Goal: Task Accomplishment & Management: Use online tool/utility

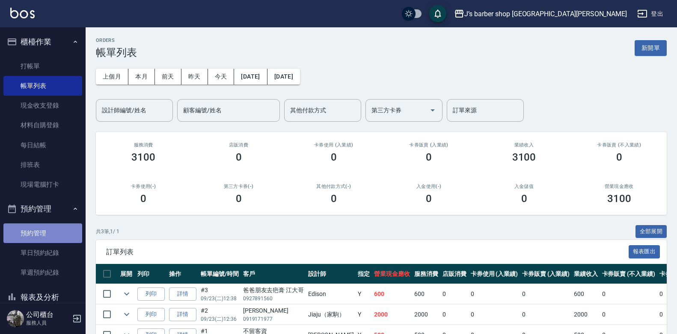
click at [46, 240] on link "預約管理" at bounding box center [42, 234] width 79 height 20
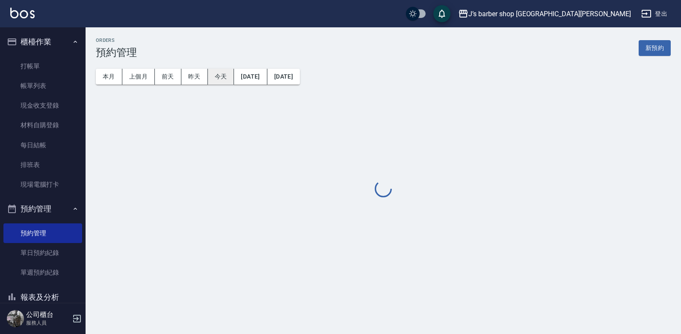
click at [221, 79] on button "今天" at bounding box center [221, 77] width 27 height 16
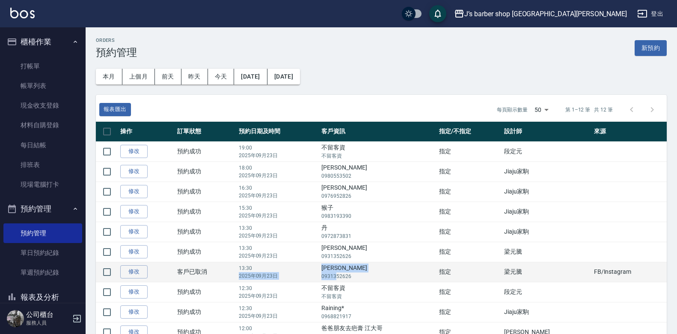
drag, startPoint x: 327, startPoint y: 269, endPoint x: 352, endPoint y: 275, distance: 24.9
click at [352, 275] on tr "修改  客戶已取消 13:30 [DATE] [PERSON_NAME] 0931352626 指定 梁元騰 FB/Instagram" at bounding box center [381, 272] width 571 height 20
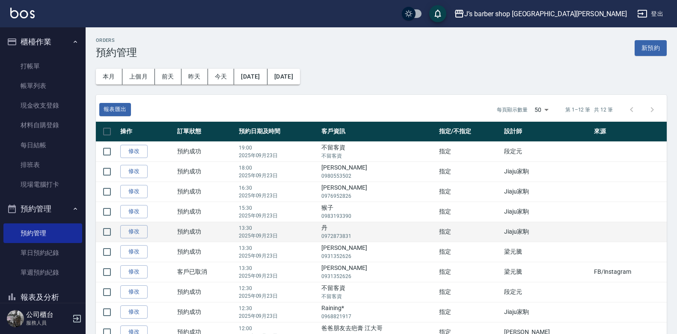
drag, startPoint x: 352, startPoint y: 275, endPoint x: 330, endPoint y: 235, distance: 45.4
click at [317, 235] on p "2025年09月23日" at bounding box center [278, 236] width 79 height 8
drag, startPoint x: 337, startPoint y: 230, endPoint x: 368, endPoint y: 240, distance: 32.7
click at [368, 240] on td "[PERSON_NAME]0972873831" at bounding box center [377, 232] width 117 height 20
drag, startPoint x: 368, startPoint y: 240, endPoint x: 357, endPoint y: 236, distance: 11.8
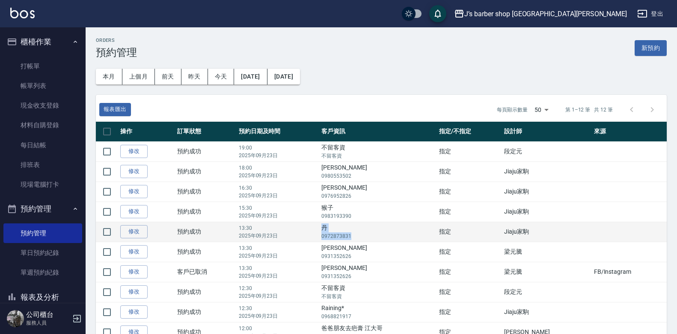
click at [357, 236] on p "0972873831" at bounding box center [377, 237] width 113 height 8
drag, startPoint x: 336, startPoint y: 210, endPoint x: 370, endPoint y: 222, distance: 36.8
click at [370, 222] on tbody "修改  預約成功 19:00 [DATE] 不留客資 不留客資 指定 段定元  修改  預約成功 18:00 [DATE] [PERSON_NAME] 098…" at bounding box center [381, 262] width 571 height 241
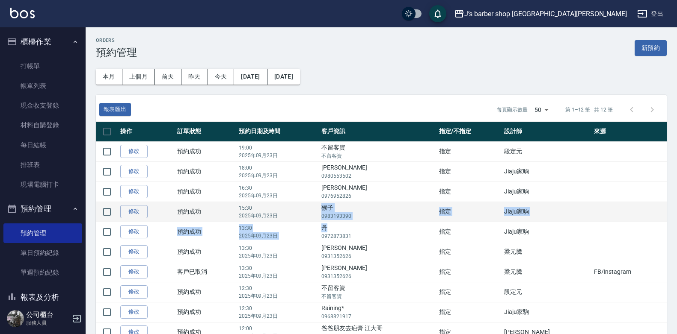
drag, startPoint x: 370, startPoint y: 222, endPoint x: 341, endPoint y: 213, distance: 30.8
click at [341, 214] on p "0983193390" at bounding box center [377, 217] width 113 height 8
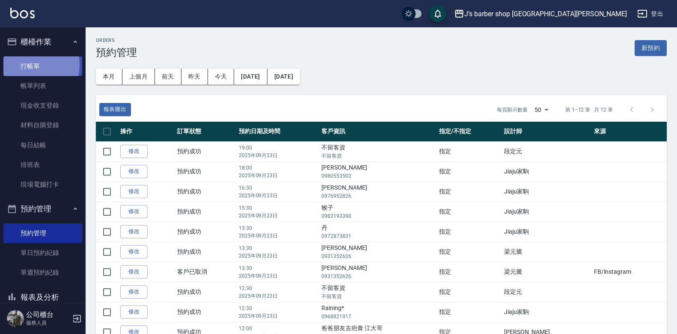
click at [34, 65] on link "打帳單" at bounding box center [42, 66] width 79 height 20
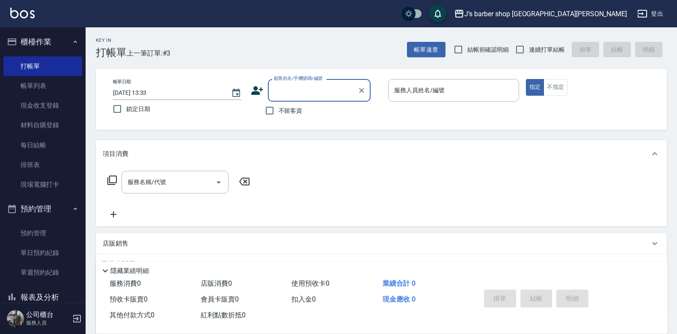
click at [294, 92] on input "顧客姓名/手機號碼/編號" at bounding box center [313, 90] width 82 height 15
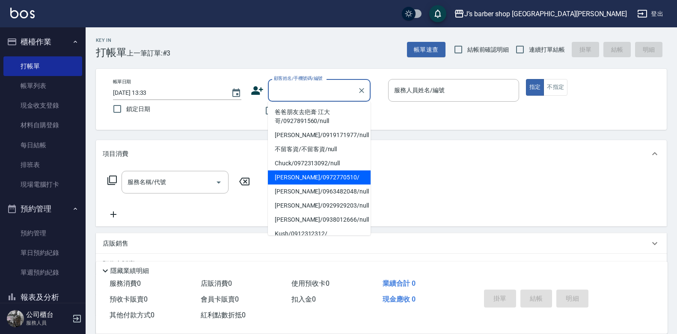
click at [235, 56] on div "Key In 打帳單 上一筆訂單:#3 帳單速查 結帳前確認明細 連續打單結帳 掛單 結帳 明細" at bounding box center [376, 42] width 581 height 31
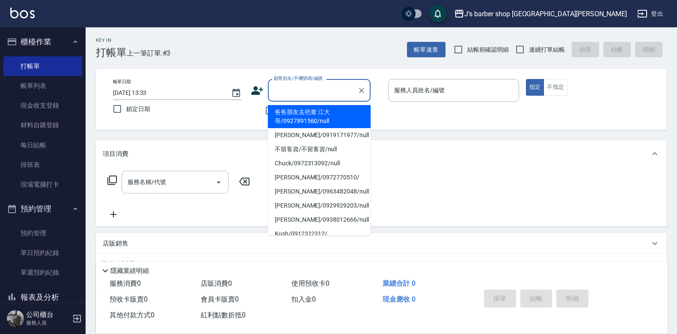
click at [300, 94] on input "顧客姓名/手機號碼/編號" at bounding box center [313, 90] width 82 height 15
type input "r"
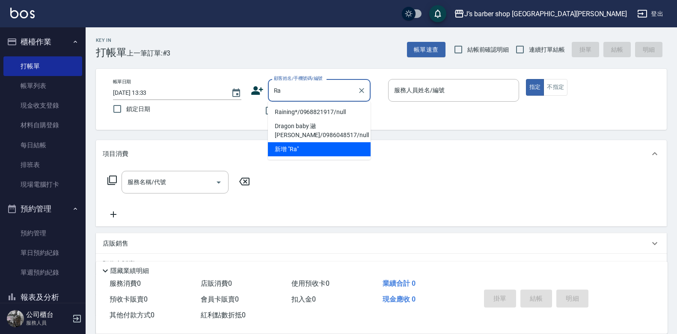
click at [315, 109] on li "Raining*/0968821917/null" at bounding box center [319, 112] width 103 height 14
type input "Raining*/0968821917/null"
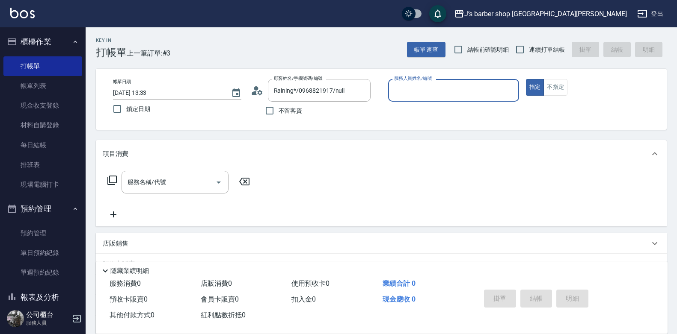
click at [414, 88] on input "服務人員姓名/編號" at bounding box center [453, 90] width 123 height 15
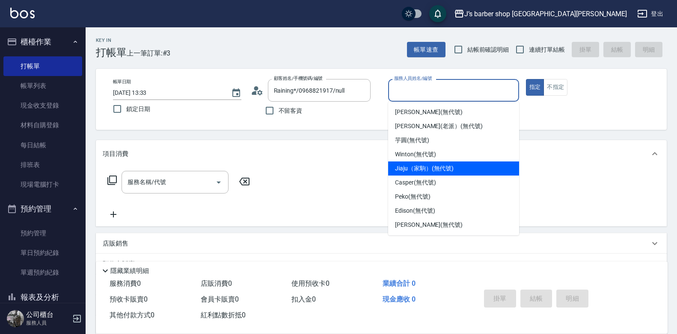
click at [438, 171] on span "Jiaju（家駒） (無代號)" at bounding box center [424, 168] width 59 height 9
type input "Jiaju（家駒）(無代號)"
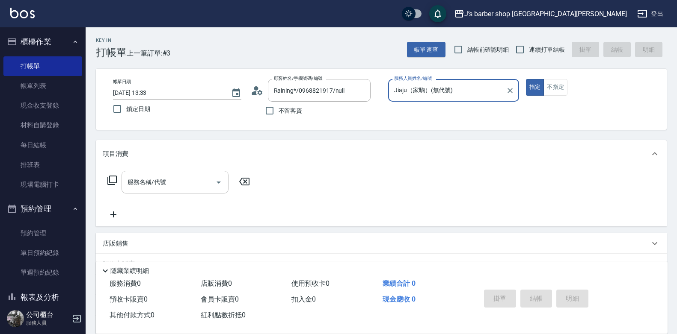
click at [197, 189] on input "服務名稱/代號" at bounding box center [168, 182] width 86 height 15
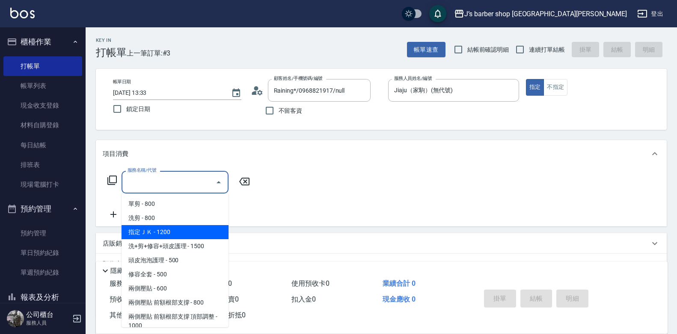
drag, startPoint x: 163, startPoint y: 216, endPoint x: 168, endPoint y: 232, distance: 16.9
click at [168, 232] on ul "單剪 - 800 洗剪 - 800 指定ＪＫ - 1200 洗+剪+修容+頭皮護理 - 1500 頭皮泡泡護理 - 500 修容全套 - 500 兩側壓貼 -…" at bounding box center [174, 261] width 107 height 134
click at [168, 232] on span "指定ＪＫ - 1200" at bounding box center [174, 232] width 107 height 14
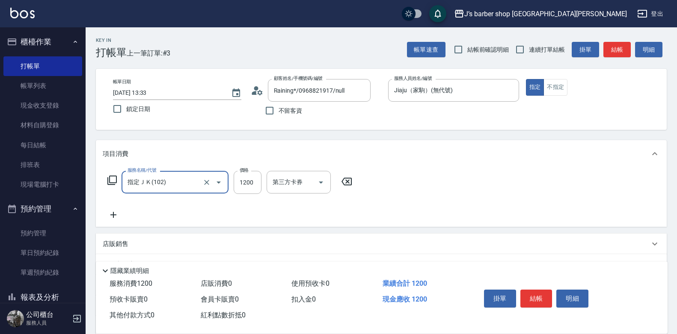
type input "指定ＪＫ(102)"
click at [258, 184] on input "1200" at bounding box center [248, 182] width 28 height 23
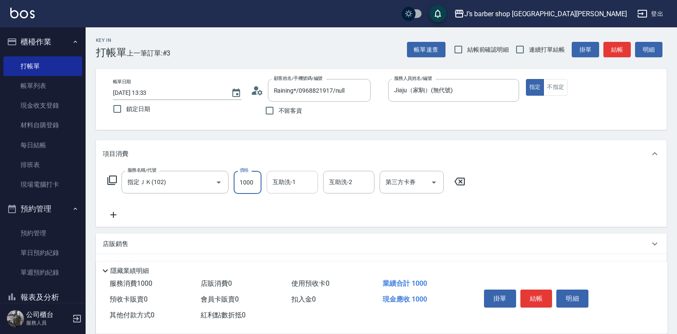
click at [269, 176] on div "互助洗-1" at bounding box center [291, 182] width 51 height 23
type input "1000"
click at [281, 178] on input "互助洗-1" at bounding box center [292, 182] width 44 height 15
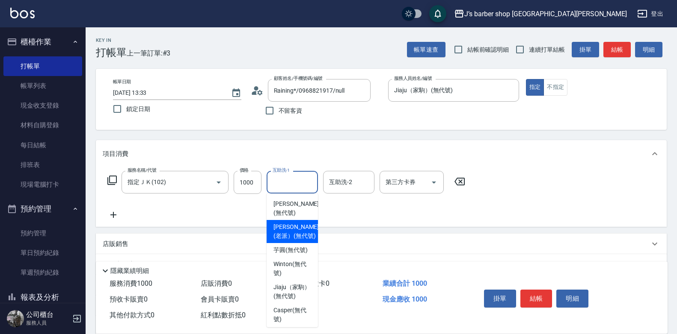
click at [299, 237] on span "[PERSON_NAME](老派） (無代號)" at bounding box center [295, 232] width 45 height 18
type input "[PERSON_NAME](老派）(無代號)"
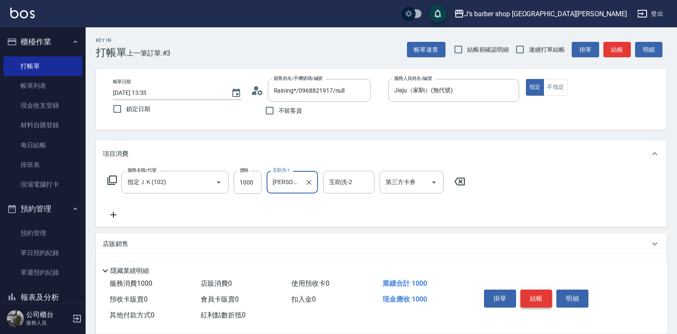
click at [538, 295] on button "結帳" at bounding box center [536, 299] width 32 height 18
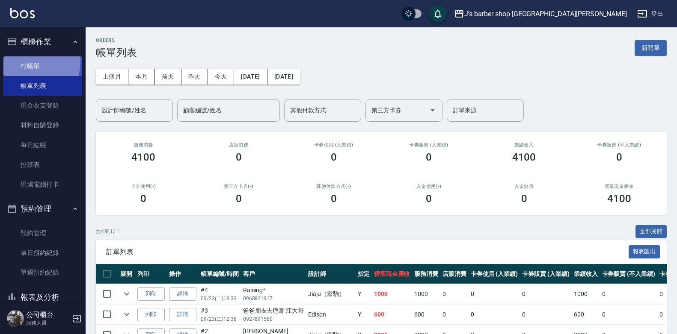
click at [20, 61] on link "打帳單" at bounding box center [42, 66] width 79 height 20
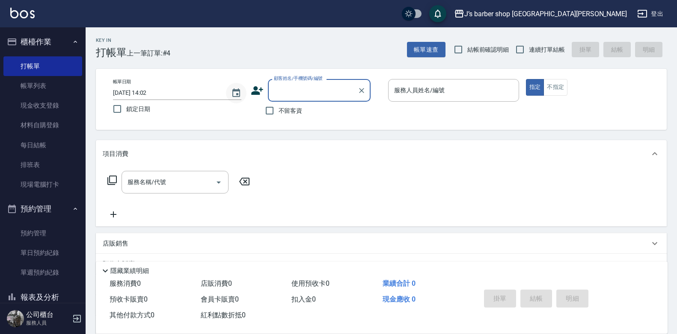
click at [234, 98] on icon "Choose date, selected date is 2025-09-23" at bounding box center [236, 93] width 10 height 10
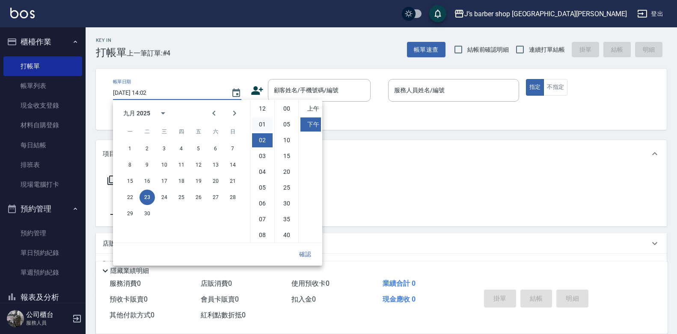
click at [264, 118] on li "01" at bounding box center [262, 125] width 21 height 14
click at [282, 110] on li "00" at bounding box center [286, 109] width 21 height 14
click at [265, 234] on li "11" at bounding box center [262, 235] width 21 height 14
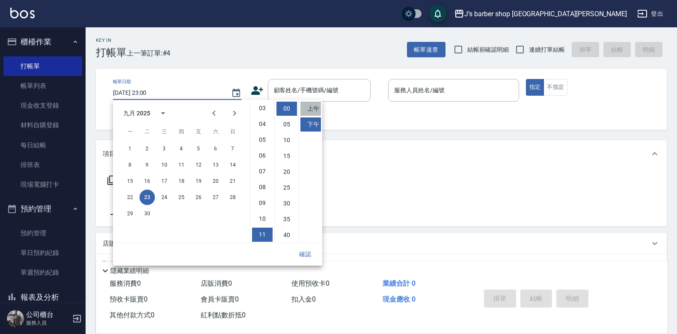
click at [309, 111] on li "上午" at bounding box center [310, 109] width 21 height 14
type input "[DATE] 11:00"
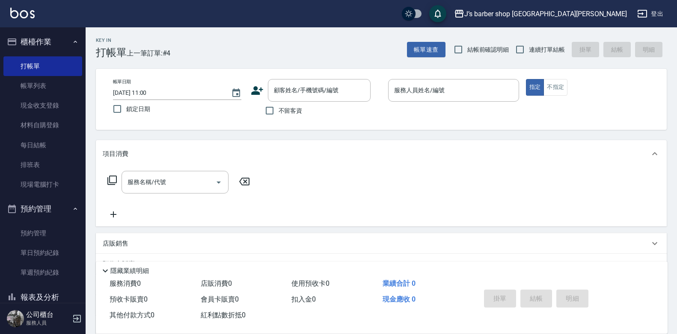
click at [281, 112] on span "不留客資" at bounding box center [290, 111] width 24 height 9
click at [278, 112] on input "不留客資" at bounding box center [269, 111] width 18 height 18
checkbox input "true"
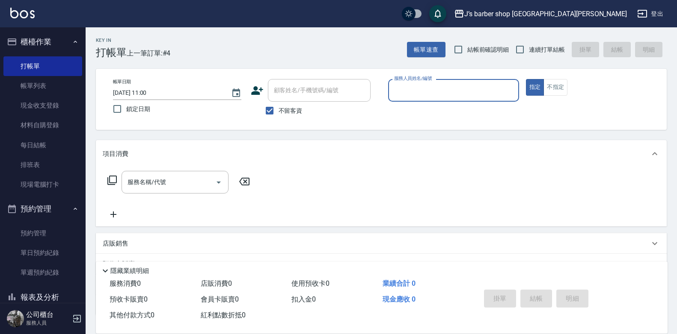
click at [414, 91] on input "服務人員姓名/編號" at bounding box center [453, 90] width 123 height 15
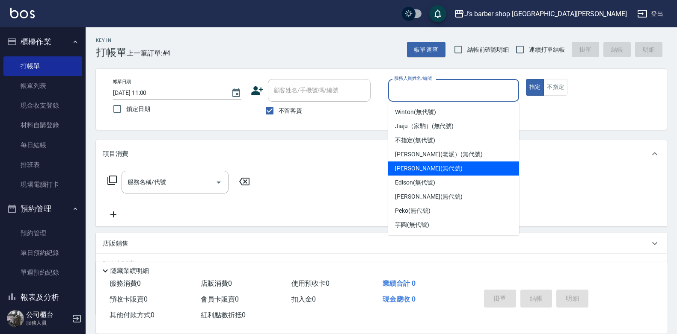
click at [428, 173] on span "[PERSON_NAME] (無代號)" at bounding box center [429, 168] width 68 height 9
type input "[PERSON_NAME](無代號)"
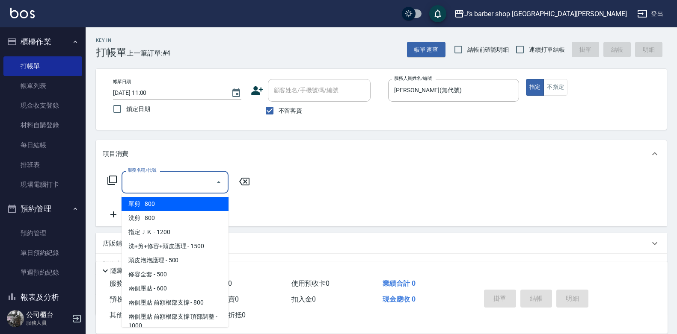
click at [205, 182] on input "服務名稱/代號" at bounding box center [168, 182] width 86 height 15
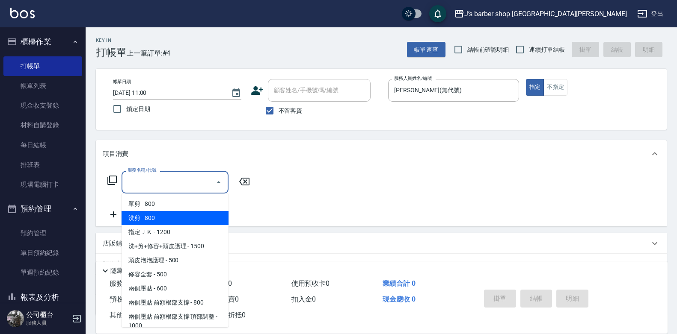
click at [145, 214] on span "洗剪 - 800" at bounding box center [174, 218] width 107 height 14
type input "洗剪(101)"
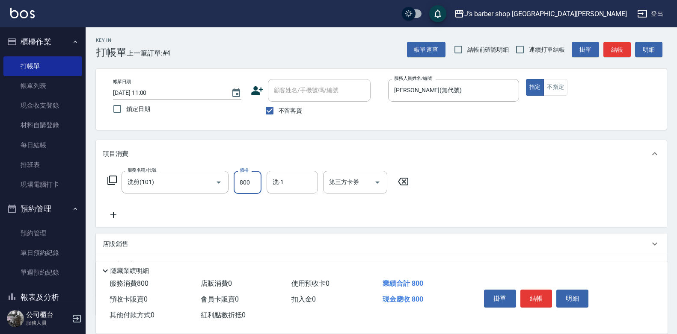
click at [251, 177] on input "800" at bounding box center [248, 182] width 28 height 23
type input "1000"
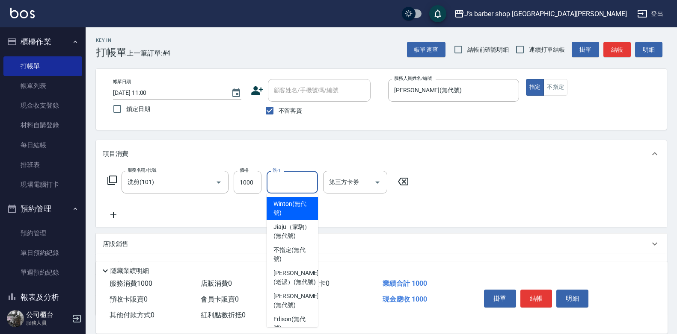
click at [307, 177] on input "洗-1" at bounding box center [292, 182] width 44 height 15
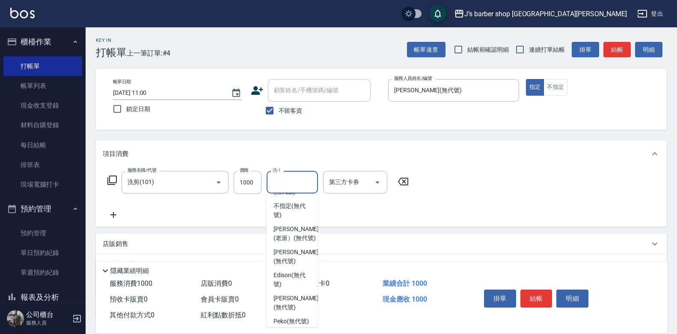
scroll to position [86, 0]
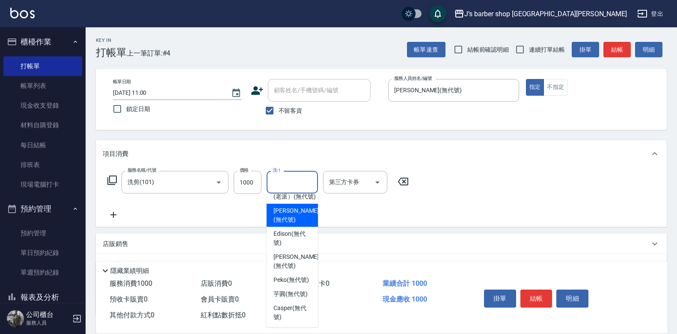
click at [301, 225] on span "[PERSON_NAME] (無代號)" at bounding box center [295, 216] width 45 height 18
type input "[PERSON_NAME](無代號)"
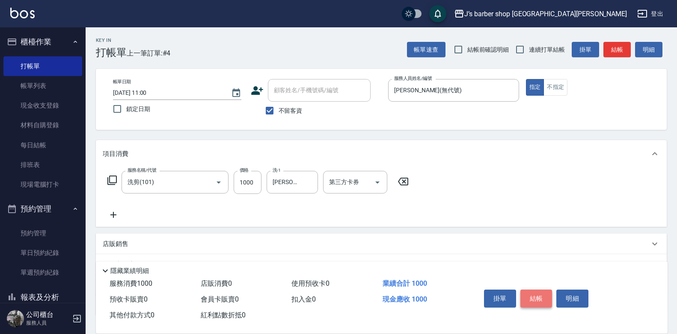
drag, startPoint x: 546, startPoint y: 301, endPoint x: 541, endPoint y: 299, distance: 5.4
click at [545, 301] on button "結帳" at bounding box center [536, 299] width 32 height 18
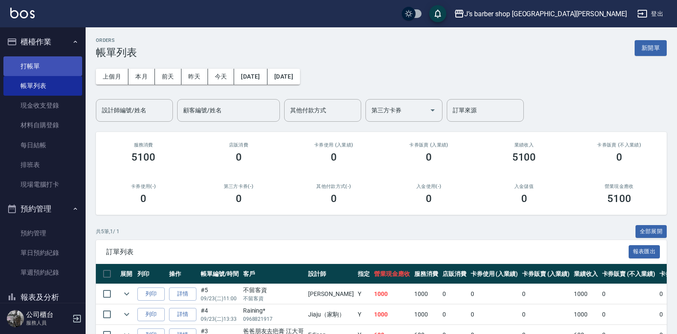
click at [13, 62] on link "打帳單" at bounding box center [42, 66] width 79 height 20
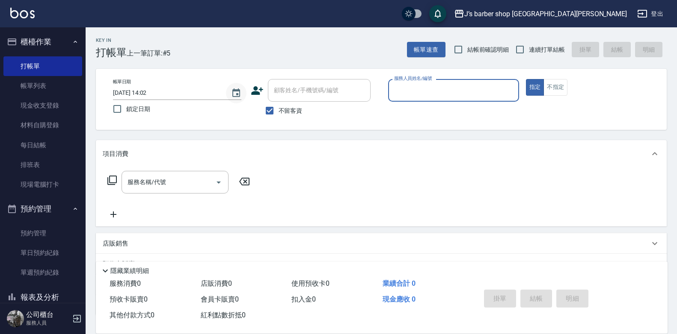
click at [234, 94] on icon "Choose date, selected date is 2025-09-23" at bounding box center [236, 93] width 10 height 10
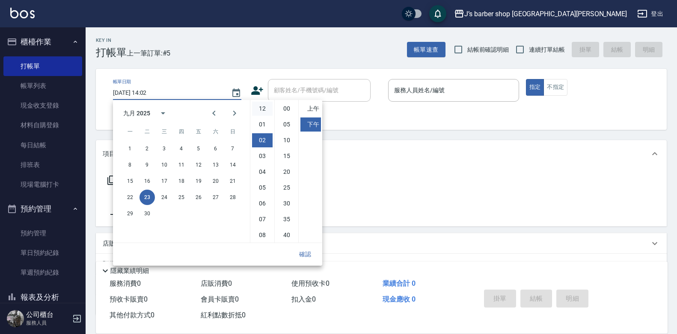
drag, startPoint x: 260, startPoint y: 110, endPoint x: 269, endPoint y: 109, distance: 9.9
click at [260, 110] on li "12" at bounding box center [262, 109] width 21 height 14
click at [283, 114] on li "00" at bounding box center [286, 109] width 21 height 14
type input "[DATE] 12:00"
click at [304, 251] on button "確認" at bounding box center [304, 255] width 27 height 16
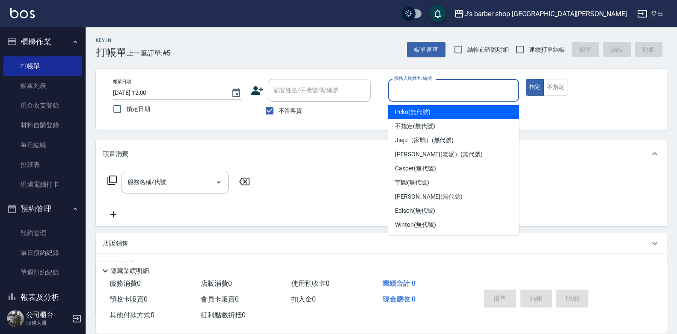
click at [400, 92] on input "服務人員姓名/編號" at bounding box center [453, 90] width 123 height 15
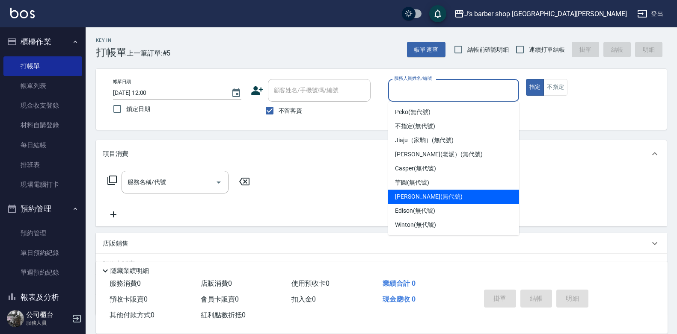
click at [411, 192] on span "[PERSON_NAME] (無代號)" at bounding box center [429, 196] width 68 height 9
type input "[PERSON_NAME](無代號)"
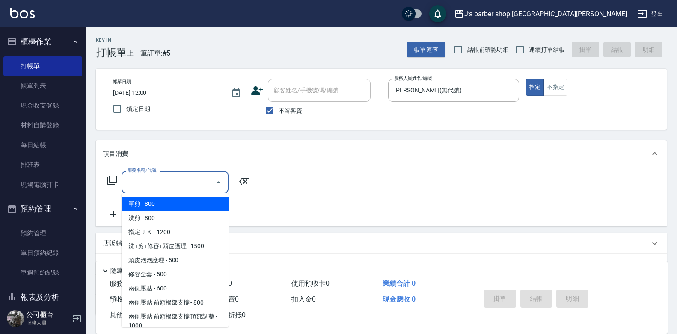
click at [205, 183] on input "服務名稱/代號" at bounding box center [168, 182] width 86 height 15
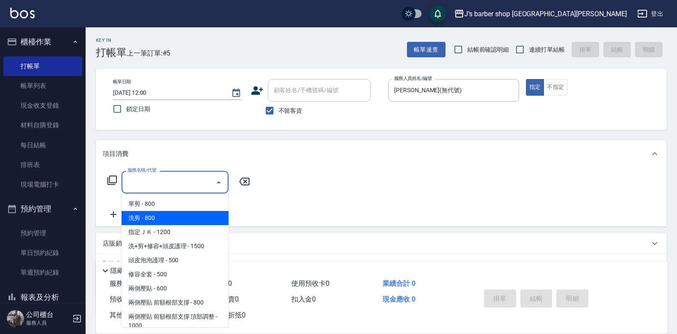
click at [171, 220] on span "洗剪 - 800" at bounding box center [174, 218] width 107 height 14
type input "洗剪(101)"
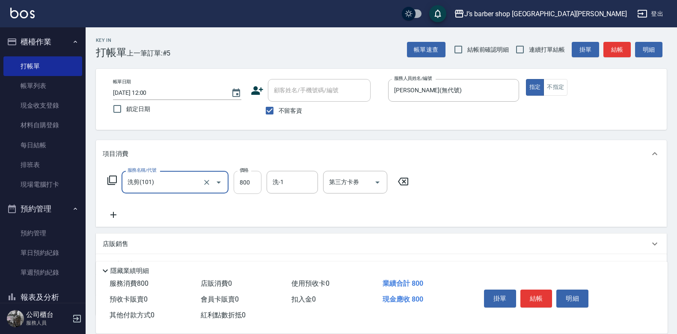
click at [246, 185] on input "800" at bounding box center [248, 182] width 28 height 23
type input "1000"
click at [281, 183] on input "洗-1" at bounding box center [292, 182] width 44 height 15
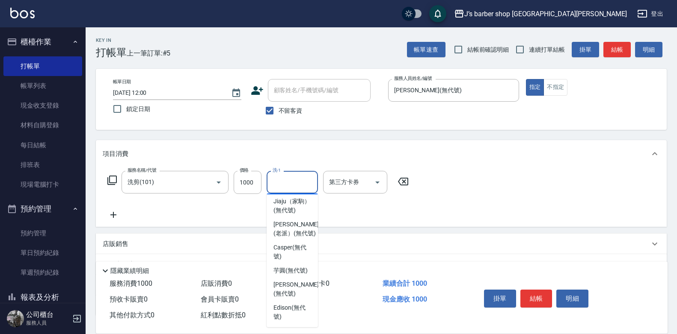
scroll to position [122, 0]
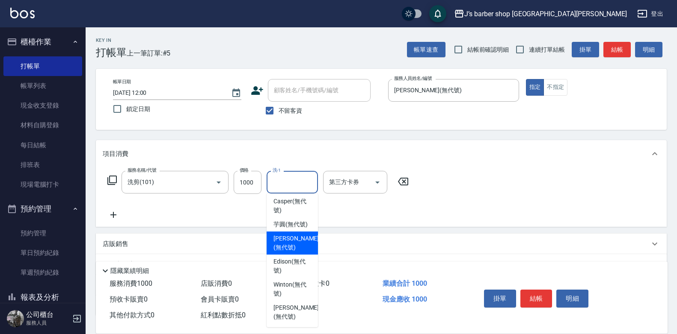
click at [298, 246] on span "[PERSON_NAME] (無代號)" at bounding box center [295, 243] width 45 height 18
type input "[PERSON_NAME](無代號)"
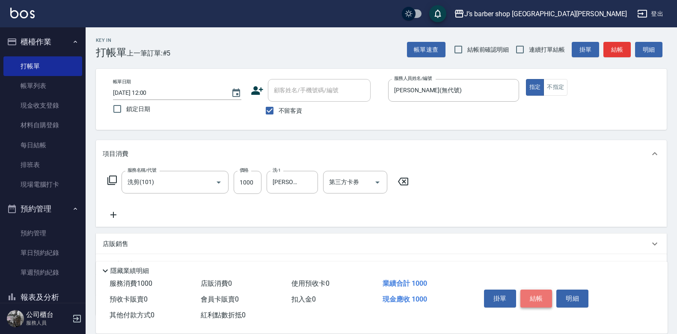
click at [532, 296] on button "結帳" at bounding box center [536, 299] width 32 height 18
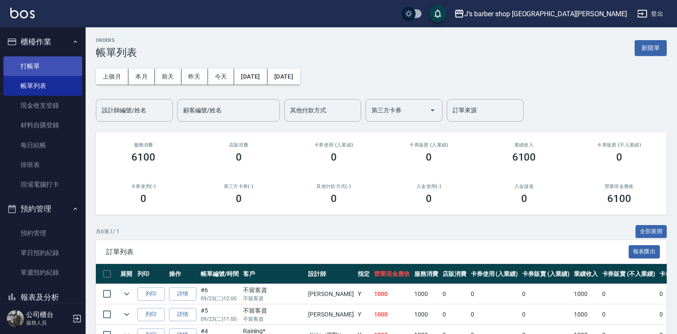
click at [46, 71] on link "打帳單" at bounding box center [42, 66] width 79 height 20
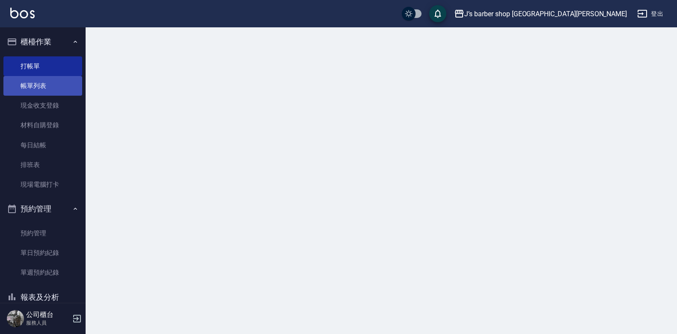
click at [47, 87] on link "帳單列表" at bounding box center [42, 86] width 79 height 20
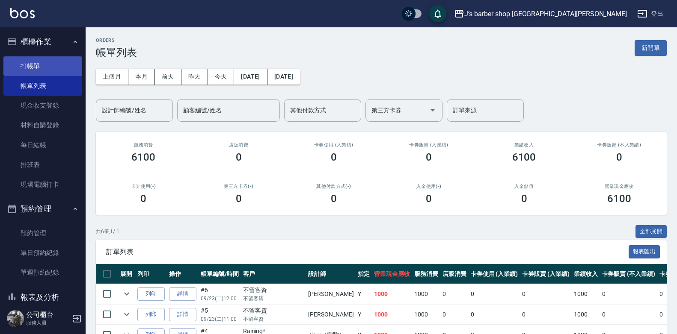
click at [48, 65] on link "打帳單" at bounding box center [42, 66] width 79 height 20
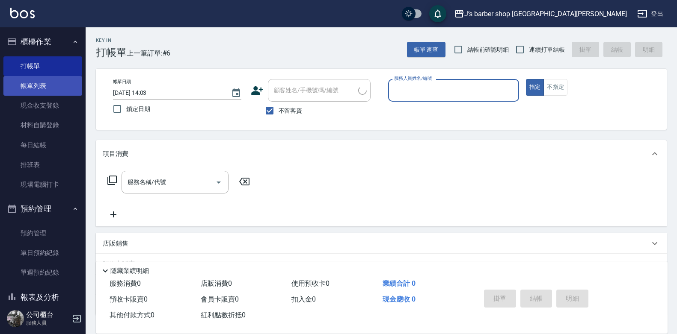
click at [50, 83] on link "帳單列表" at bounding box center [42, 86] width 79 height 20
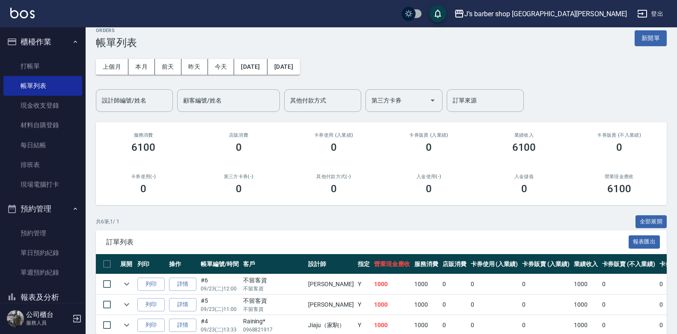
scroll to position [43, 0]
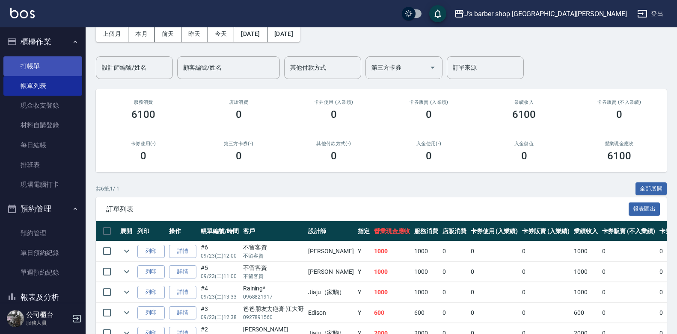
click at [68, 68] on link "打帳單" at bounding box center [42, 66] width 79 height 20
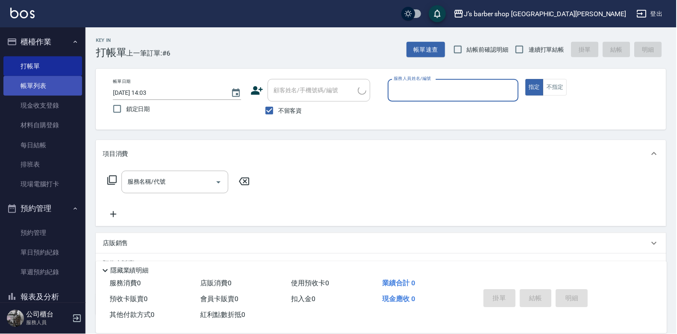
click at [65, 83] on link "帳單列表" at bounding box center [42, 86] width 79 height 20
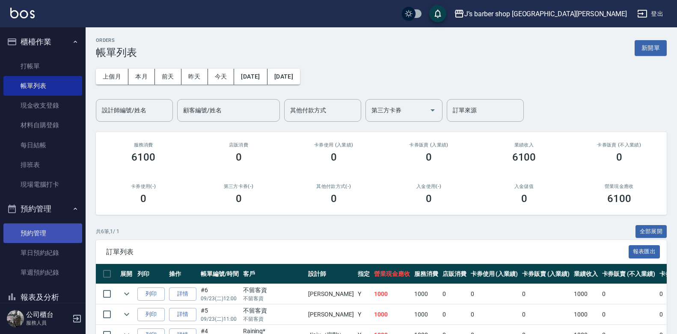
click at [47, 235] on link "預約管理" at bounding box center [42, 234] width 79 height 20
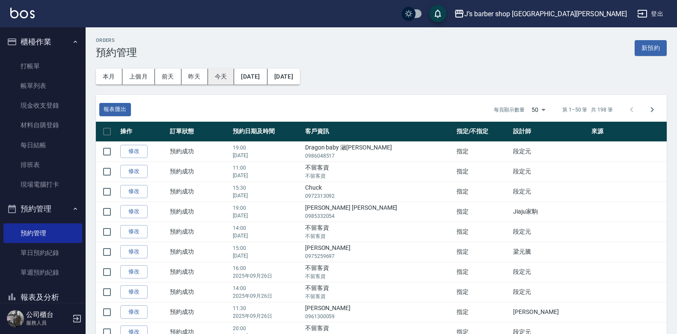
click at [218, 71] on button "今天" at bounding box center [221, 77] width 27 height 16
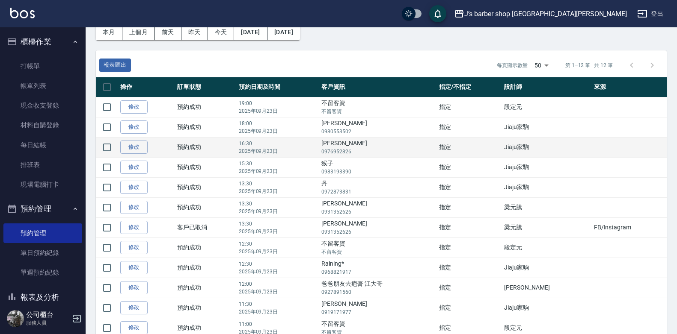
scroll to position [82, 0]
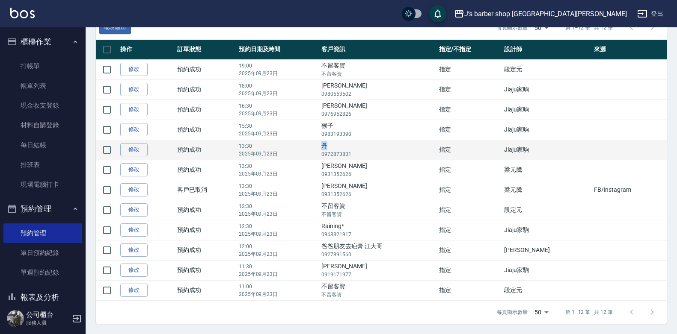
drag, startPoint x: 337, startPoint y: 145, endPoint x: 346, endPoint y: 147, distance: 8.3
click at [346, 147] on td "[PERSON_NAME]0972873831" at bounding box center [377, 150] width 117 height 20
drag, startPoint x: 346, startPoint y: 147, endPoint x: 339, endPoint y: 149, distance: 7.1
copy td "丹"
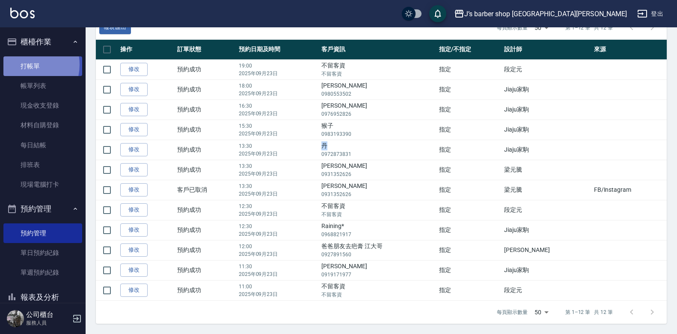
click at [24, 65] on link "打帳單" at bounding box center [42, 66] width 79 height 20
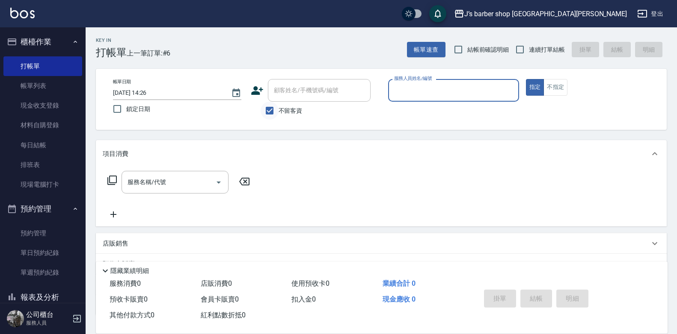
click at [271, 107] on input "不留客資" at bounding box center [269, 111] width 18 height 18
checkbox input "false"
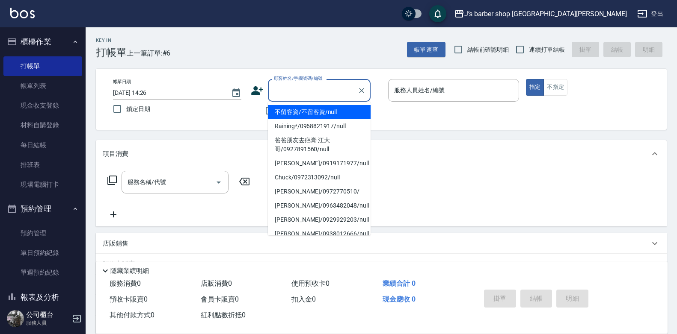
click at [284, 92] on input "顧客姓名/手機號碼/編號" at bounding box center [313, 90] width 82 height 15
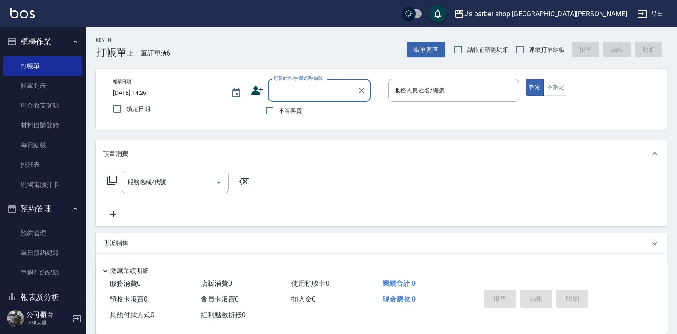
paste input "丹"
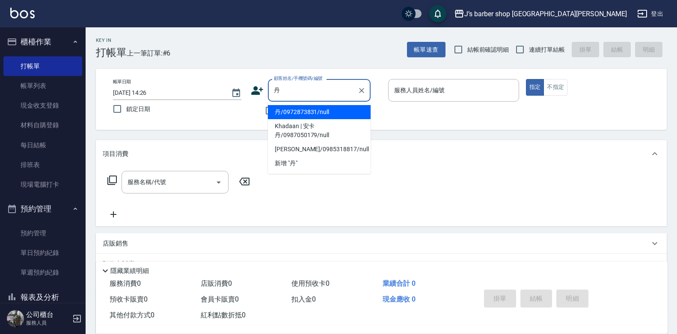
click at [311, 112] on li "丹/0972873831/null" at bounding box center [319, 112] width 103 height 14
type input "丹/0972873831/null"
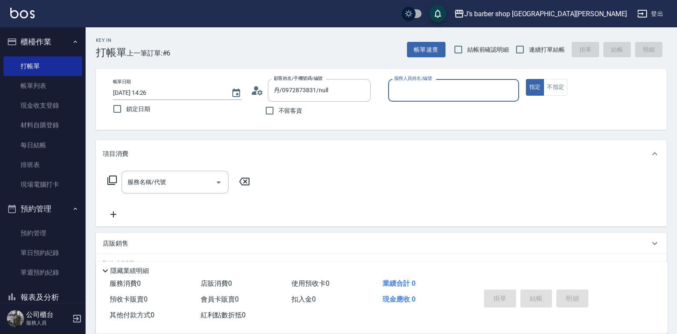
click at [435, 94] on input "服務人員姓名/編號" at bounding box center [453, 90] width 123 height 15
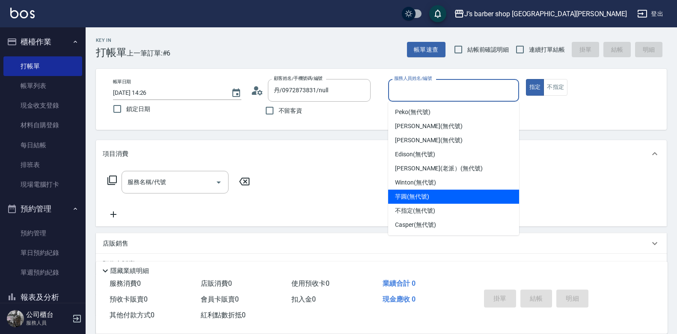
scroll to position [14, 0]
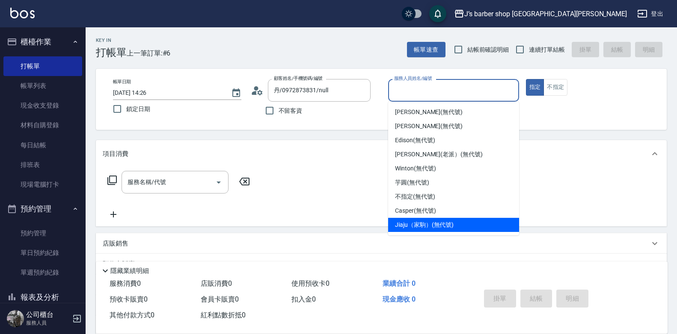
drag, startPoint x: 441, startPoint y: 224, endPoint x: 438, endPoint y: 216, distance: 7.7
click at [441, 224] on span "Jiaju（家駒） (無代號)" at bounding box center [424, 225] width 59 height 9
type input "Jiaju（家駒）(無代號)"
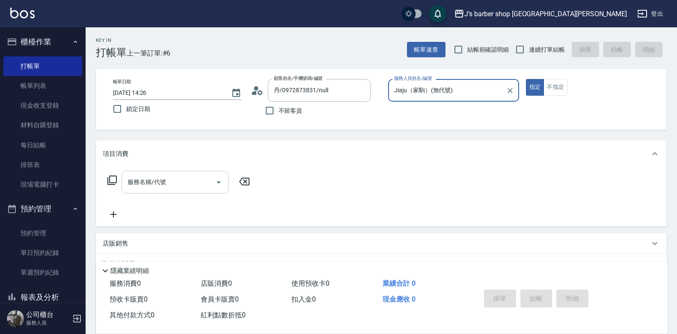
click at [173, 190] on div "服務名稱/代號" at bounding box center [174, 182] width 107 height 23
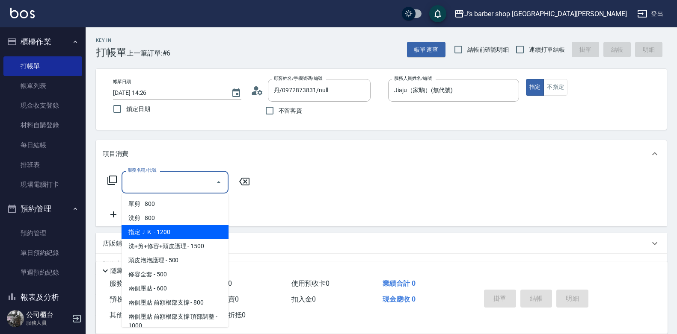
click at [170, 228] on span "指定ＪＫ - 1200" at bounding box center [174, 232] width 107 height 14
type input "指定ＪＫ(102)"
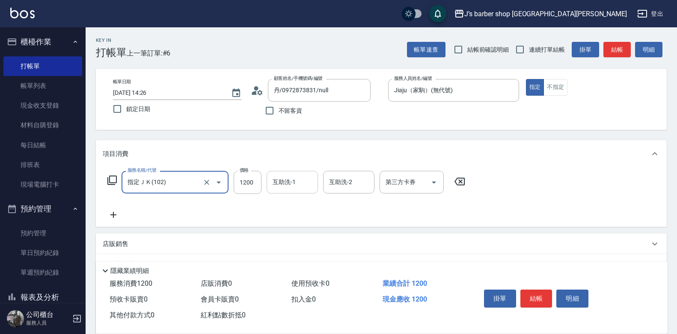
click at [277, 186] on input "互助洗-1" at bounding box center [292, 182] width 44 height 15
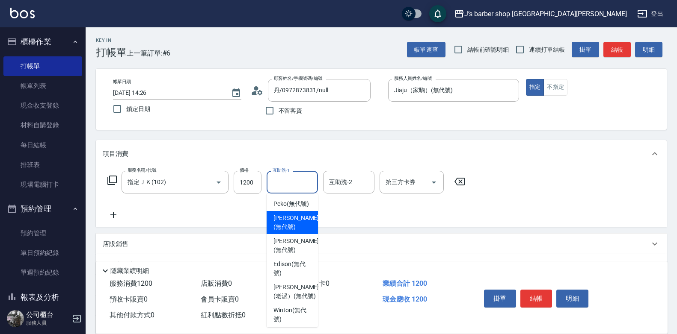
click at [304, 232] on span "[PERSON_NAME] (無代號)" at bounding box center [295, 223] width 45 height 18
type input "[PERSON_NAME](無代號)"
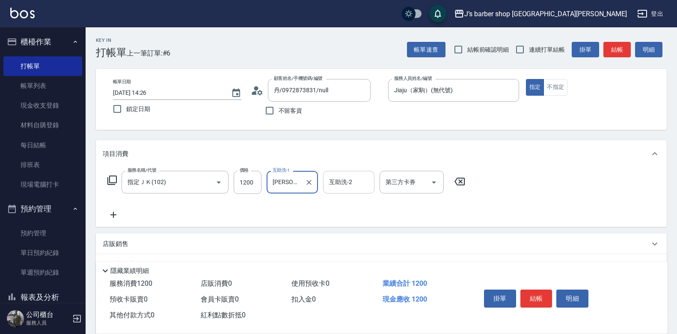
click at [341, 179] on div "互助洗-2 互助洗-2" at bounding box center [348, 182] width 51 height 23
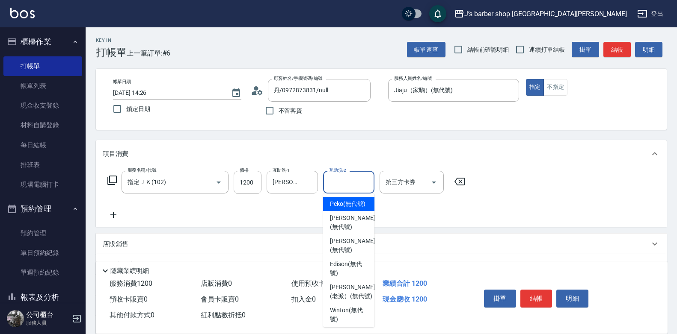
click at [359, 204] on span "Peko (無代號)" at bounding box center [348, 204] width 36 height 9
type input "Peko(無代號)"
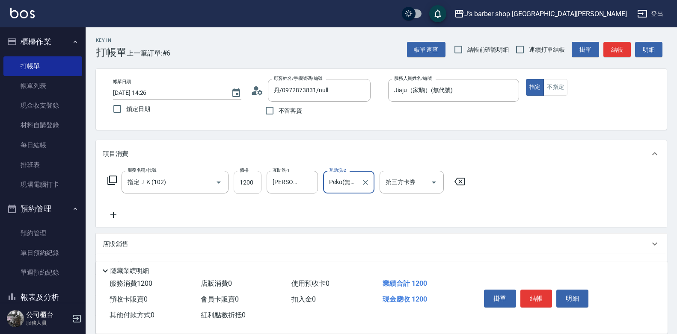
click at [244, 184] on input "1200" at bounding box center [248, 182] width 28 height 23
type input "800"
click at [493, 166] on div "項目消費" at bounding box center [381, 153] width 571 height 27
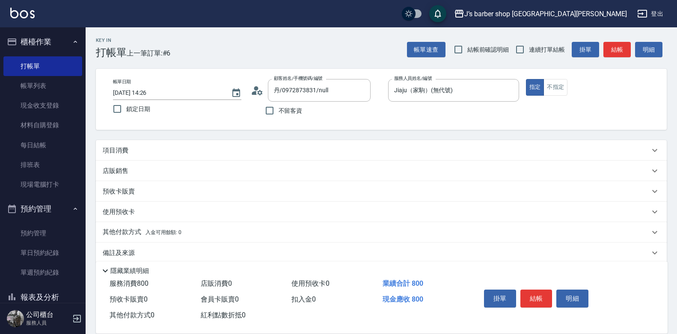
click at [179, 143] on div "項目消費" at bounding box center [381, 150] width 571 height 21
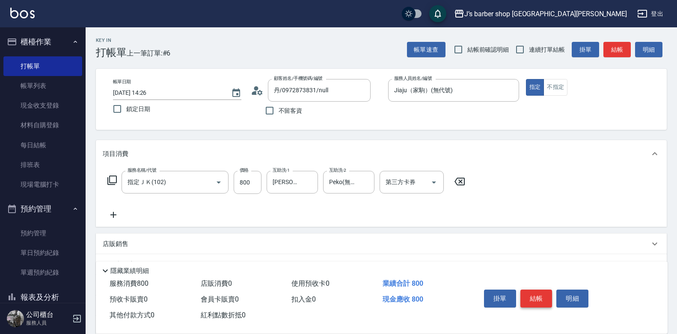
click at [530, 292] on button "結帳" at bounding box center [536, 299] width 32 height 18
